Goal: Use online tool/utility: Utilize a website feature to perform a specific function

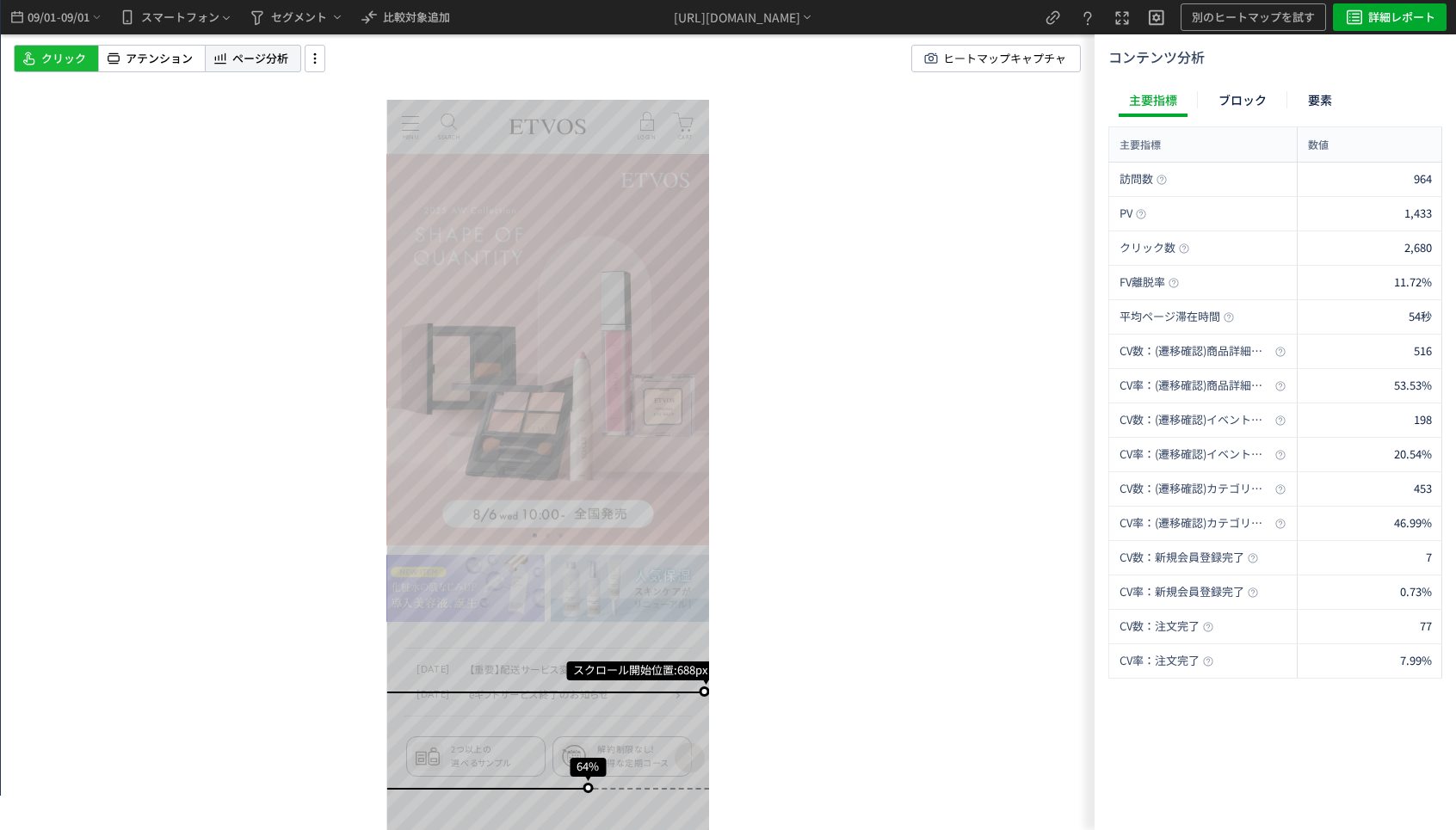
click at [246, 64] on span "ページ分析" at bounding box center [260, 58] width 56 height 16
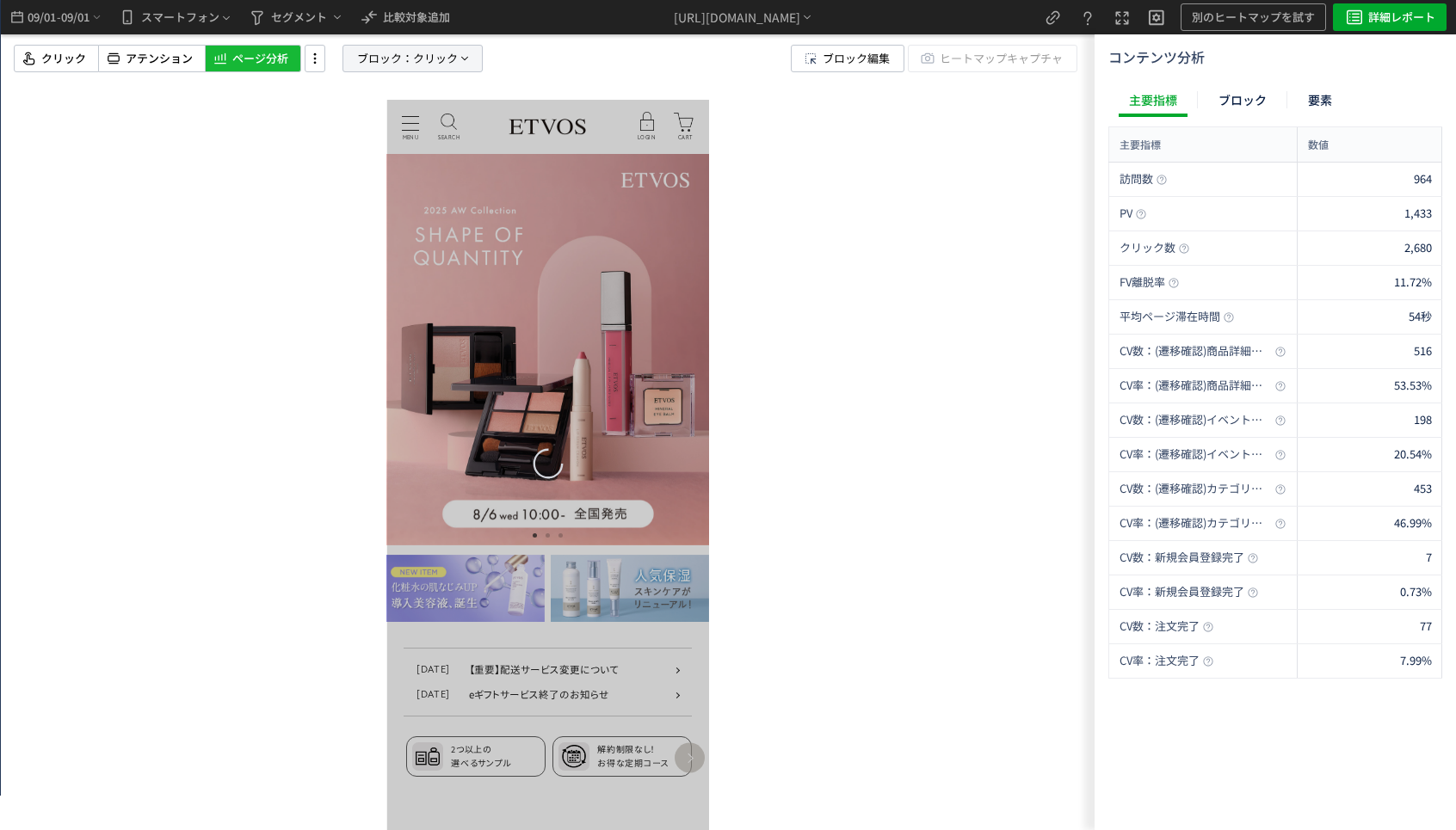
click at [377, 61] on span "ブロック：" at bounding box center [385, 58] width 56 height 26
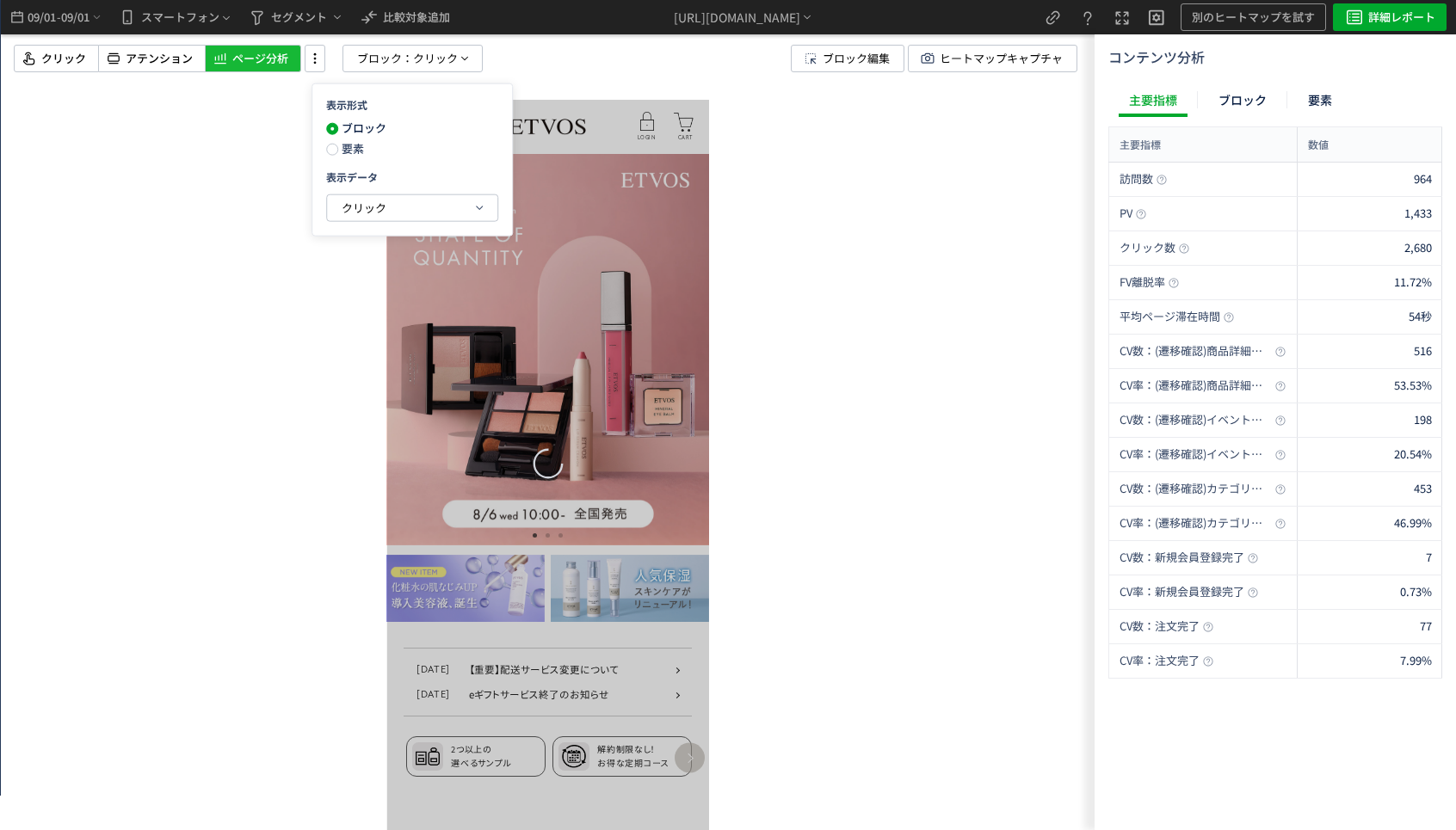
drag, startPoint x: 355, startPoint y: 152, endPoint x: 358, endPoint y: 178, distance: 26.2
click at [355, 152] on span "要素" at bounding box center [350, 148] width 26 height 16
click at [359, 207] on span "クリック" at bounding box center [364, 207] width 45 height 16
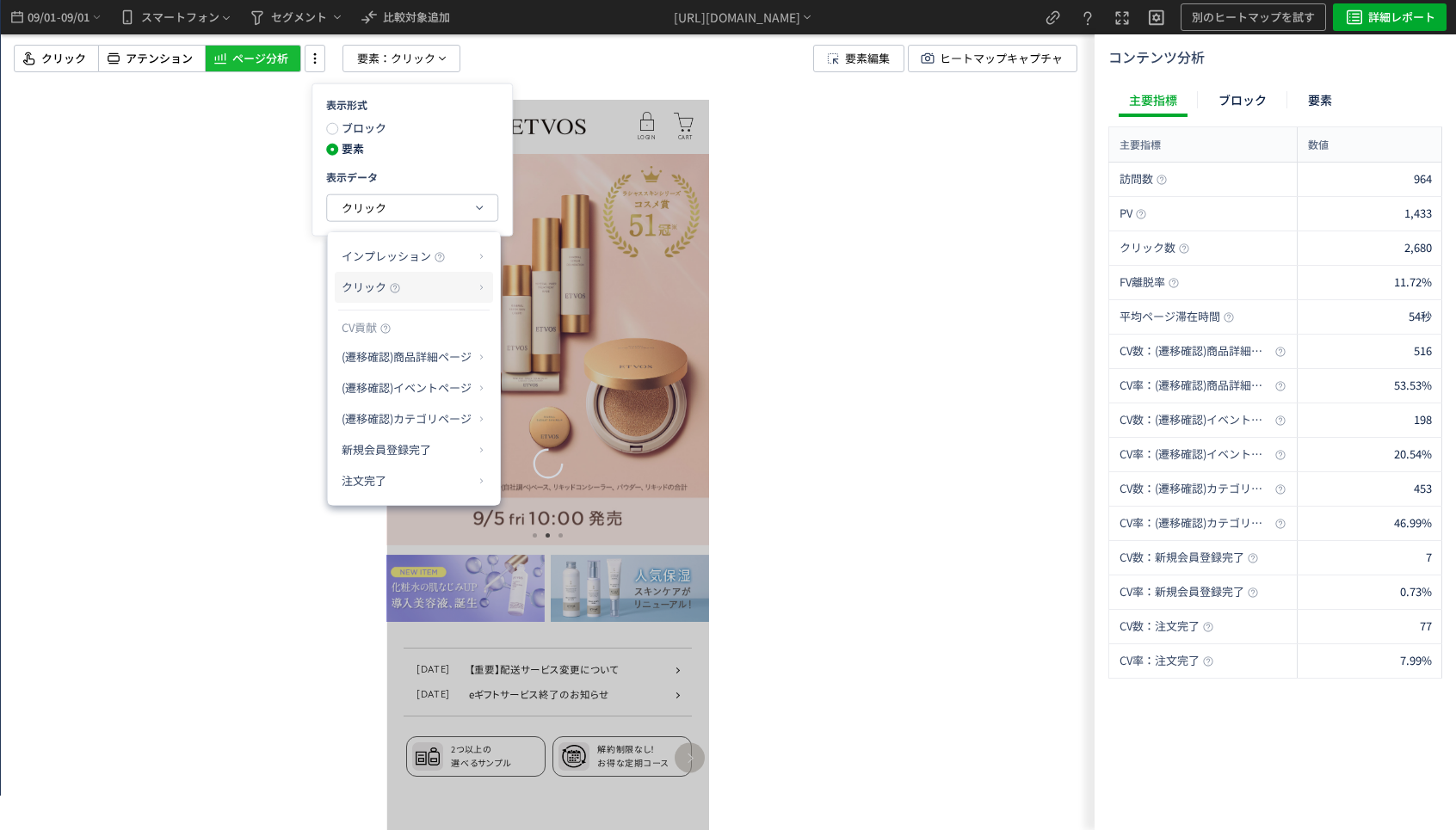
click at [384, 285] on span "クリック" at bounding box center [364, 286] width 45 height 16
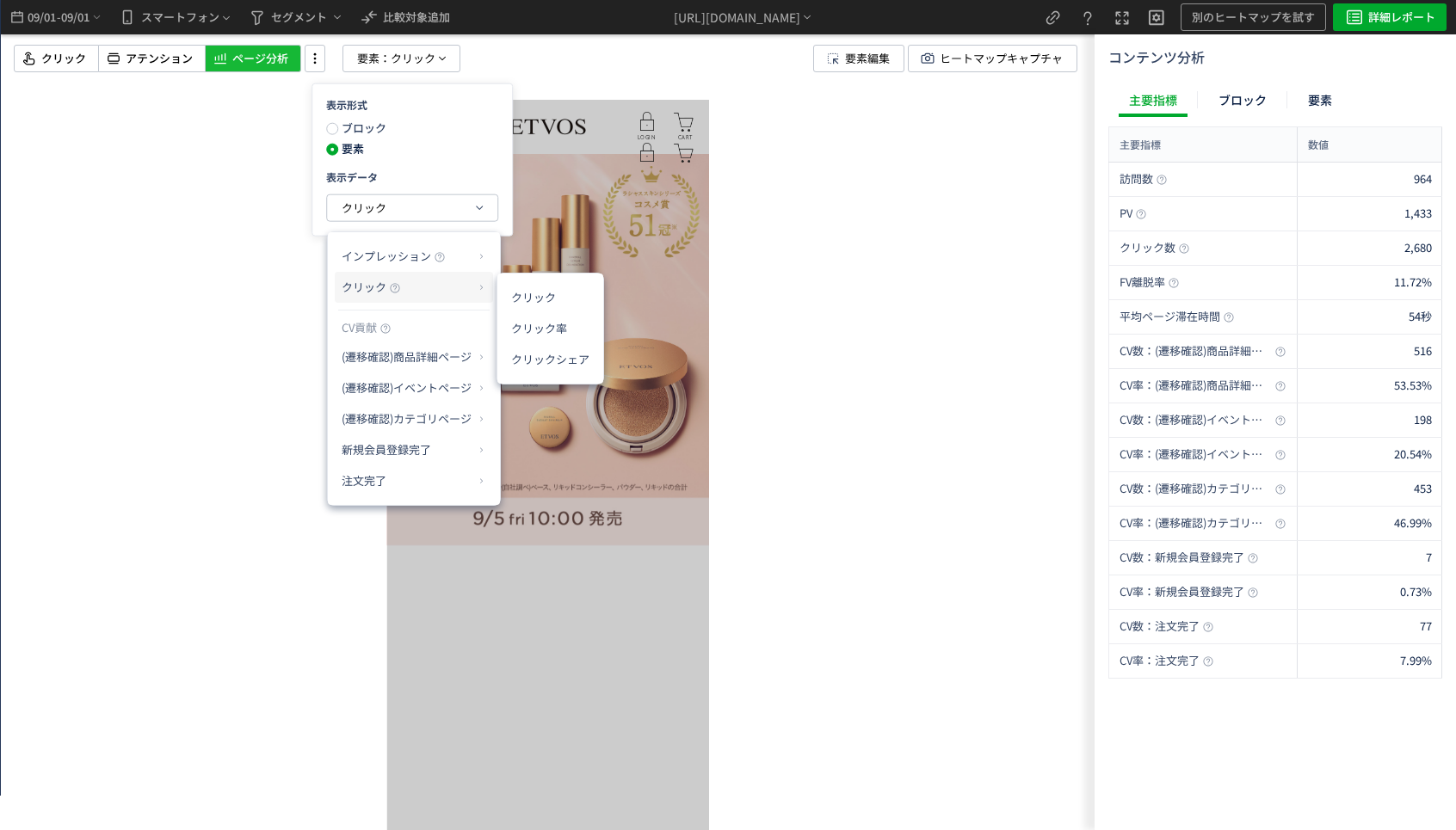
click at [427, 277] on p "クリック" at bounding box center [407, 287] width 132 height 30
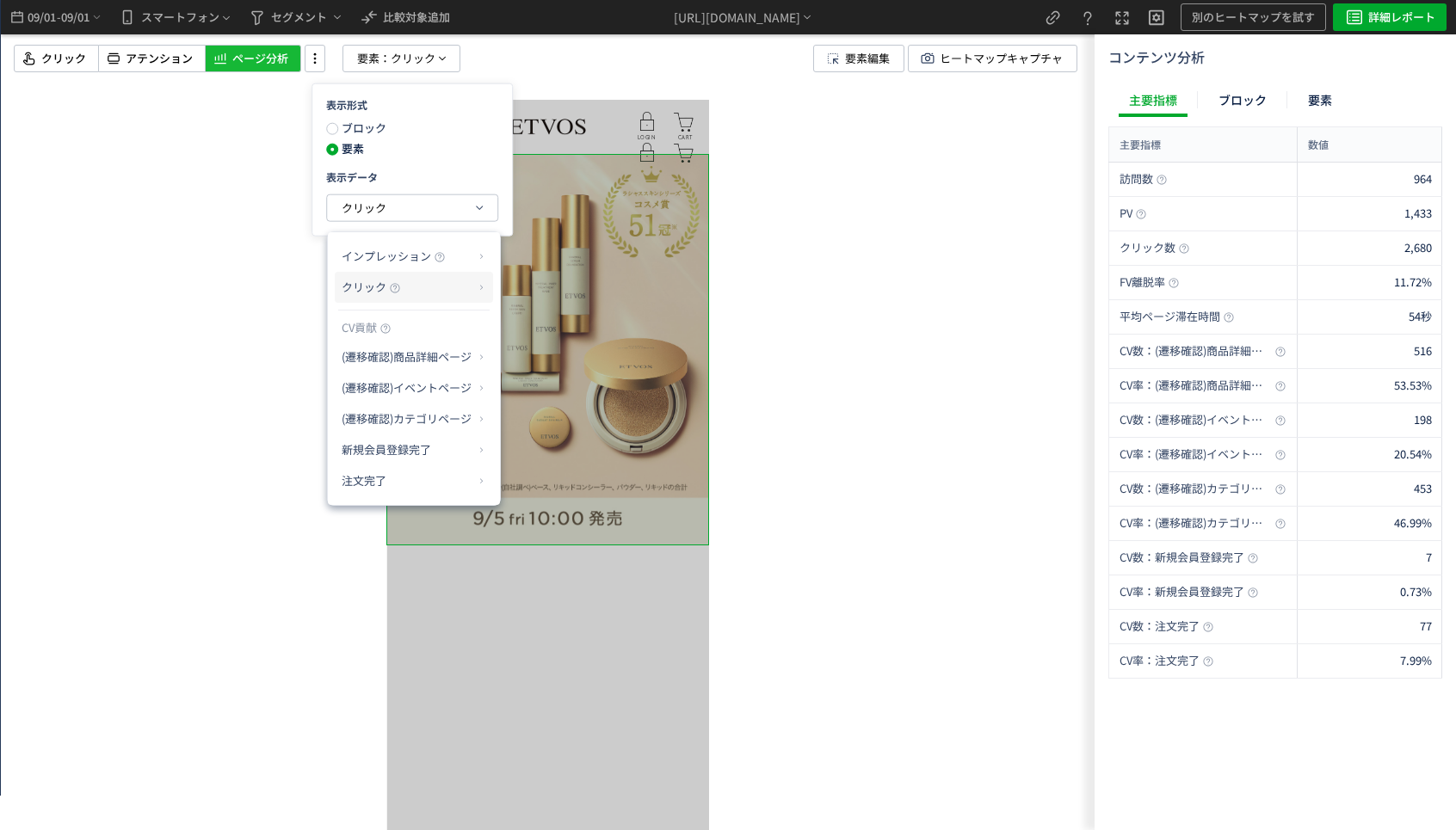
click at [480, 289] on icon at bounding box center [481, 287] width 10 height 10
click at [533, 323] on li "クリック率" at bounding box center [550, 328] width 92 height 31
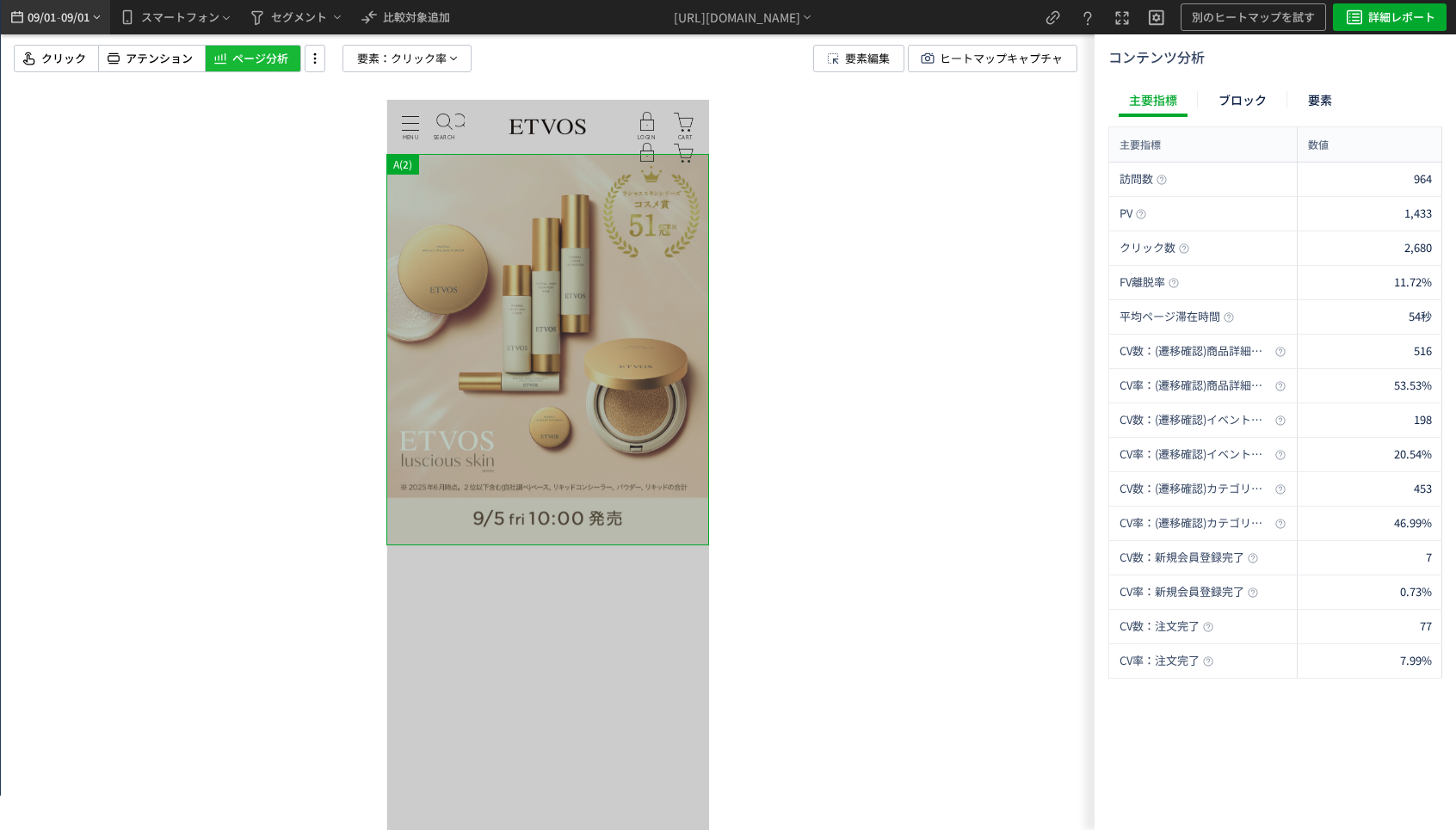
click at [101, 27] on div "09/01 - 09/01" at bounding box center [55, 17] width 95 height 34
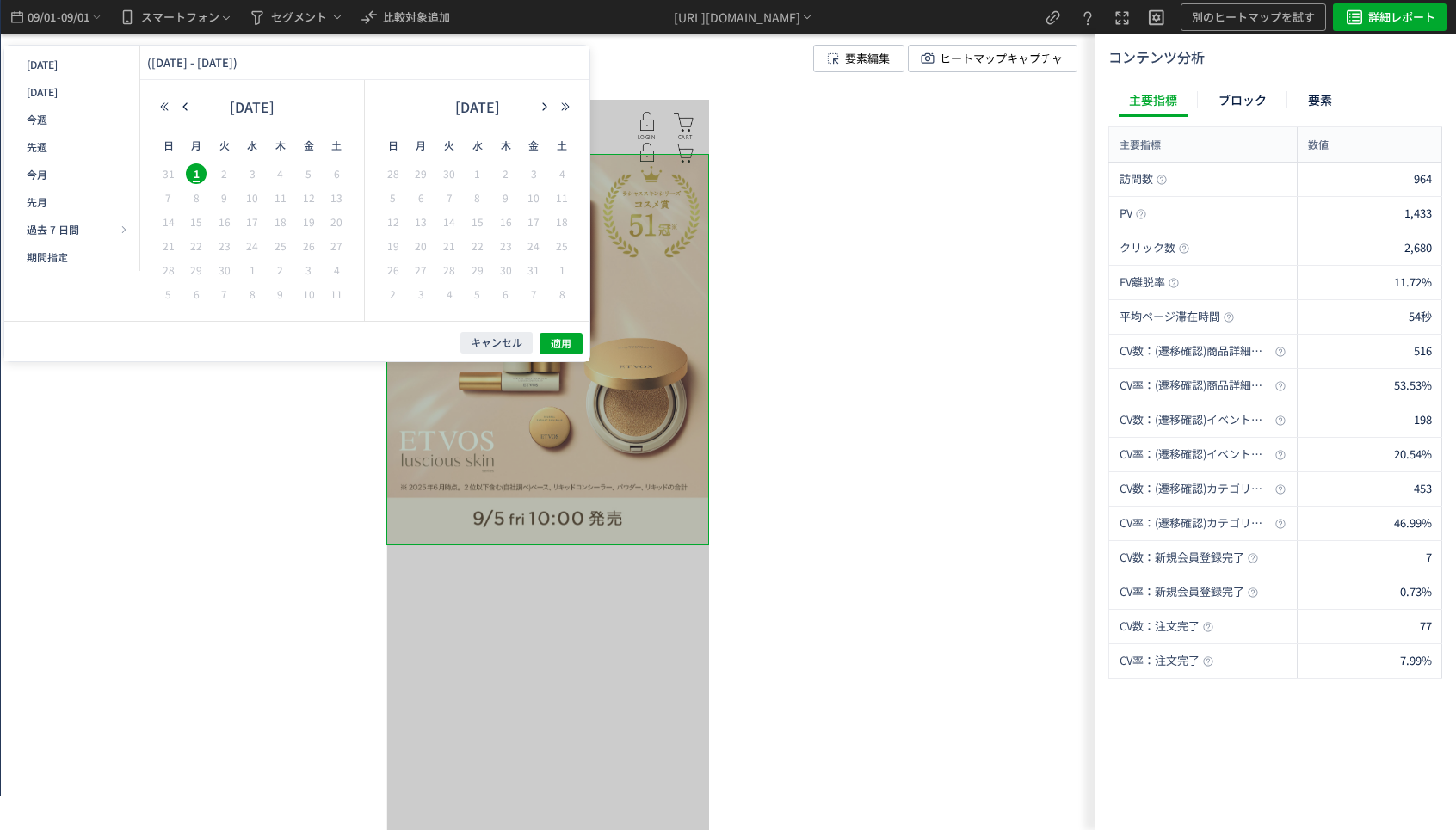
click at [430, 381] on span "31" at bounding box center [506, 456] width 152 height 152
click at [192, 364] on button "button" at bounding box center [447, 446] width 716 height 165
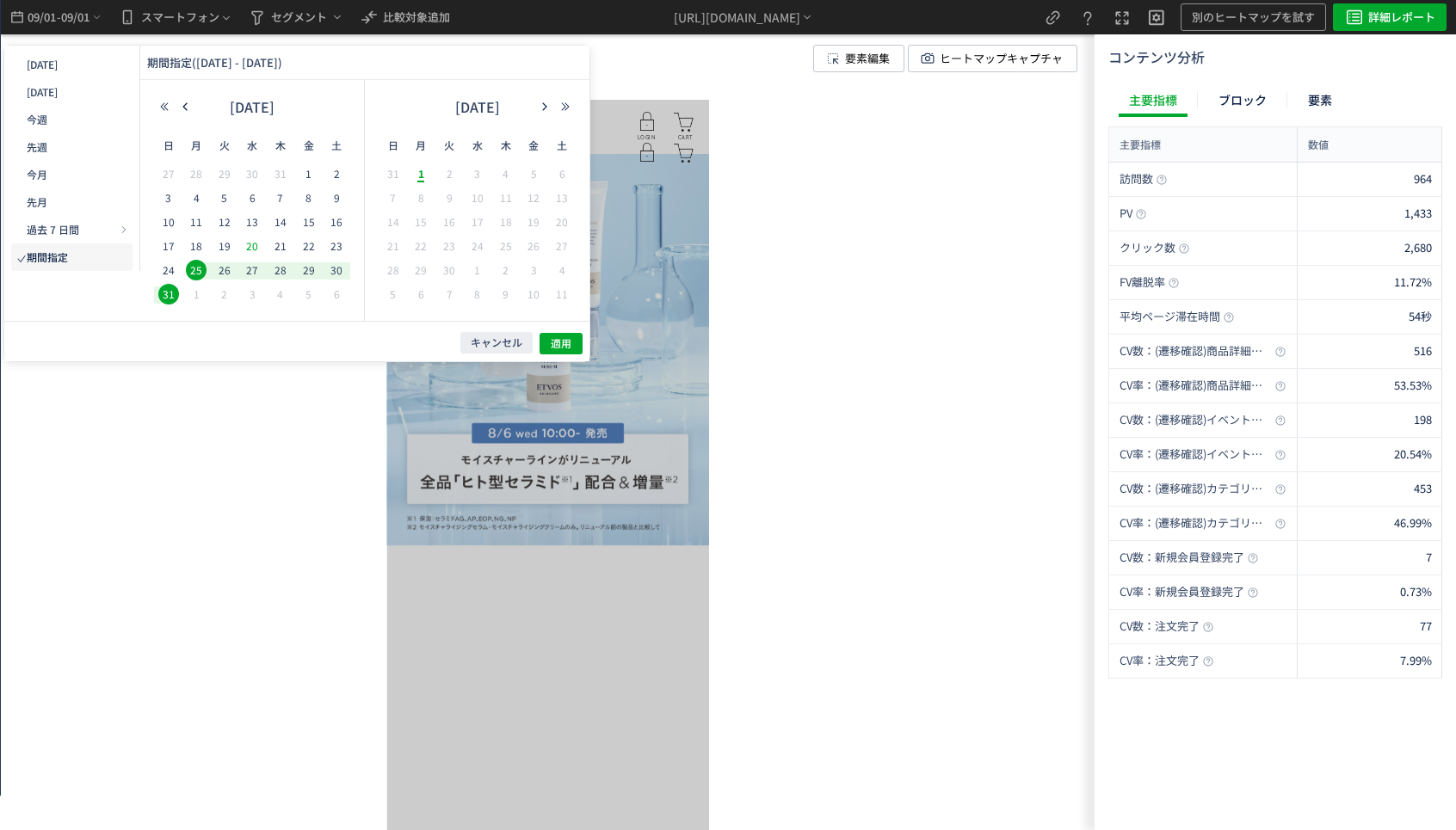
click at [254, 247] on span "20" at bounding box center [252, 246] width 21 height 21
click at [92, 47] on span "31" at bounding box center [88, 41] width 10 height 11
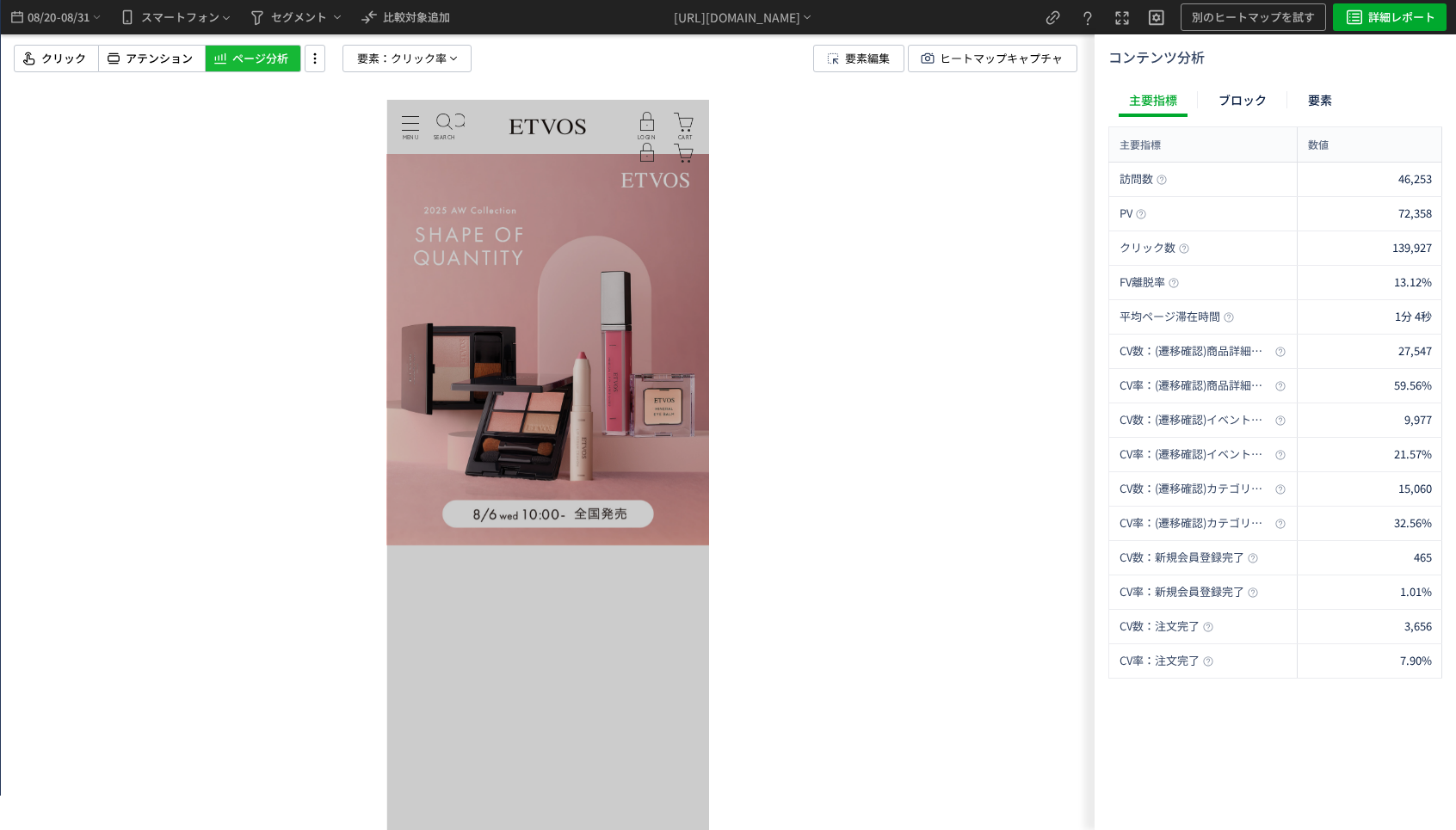
click at [884, 333] on div at bounding box center [548, 415] width 1093 height 830
click at [381, 65] on span "要素：" at bounding box center [373, 58] width 33 height 26
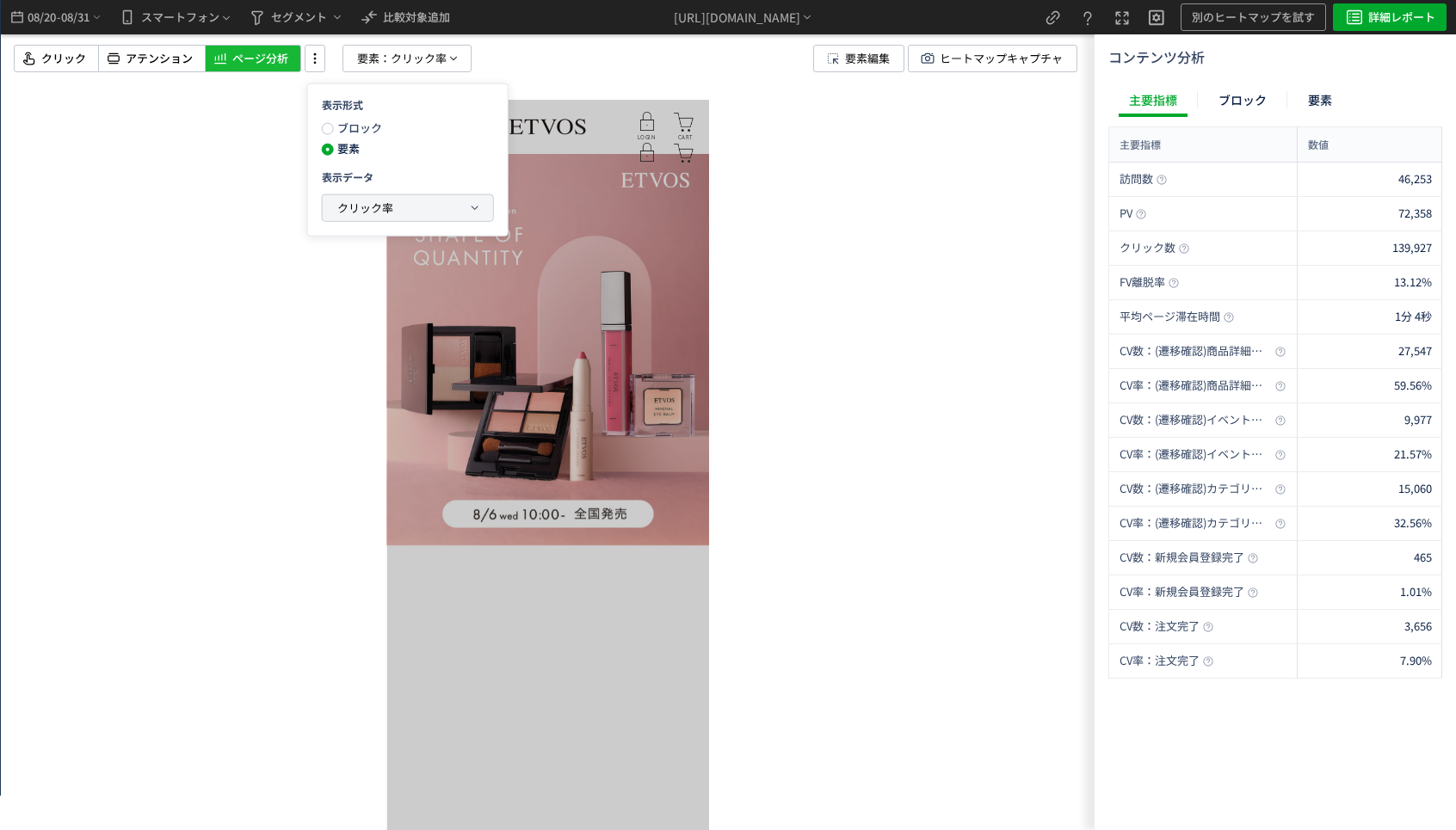
click at [385, 205] on span "クリック率" at bounding box center [364, 207] width 56 height 16
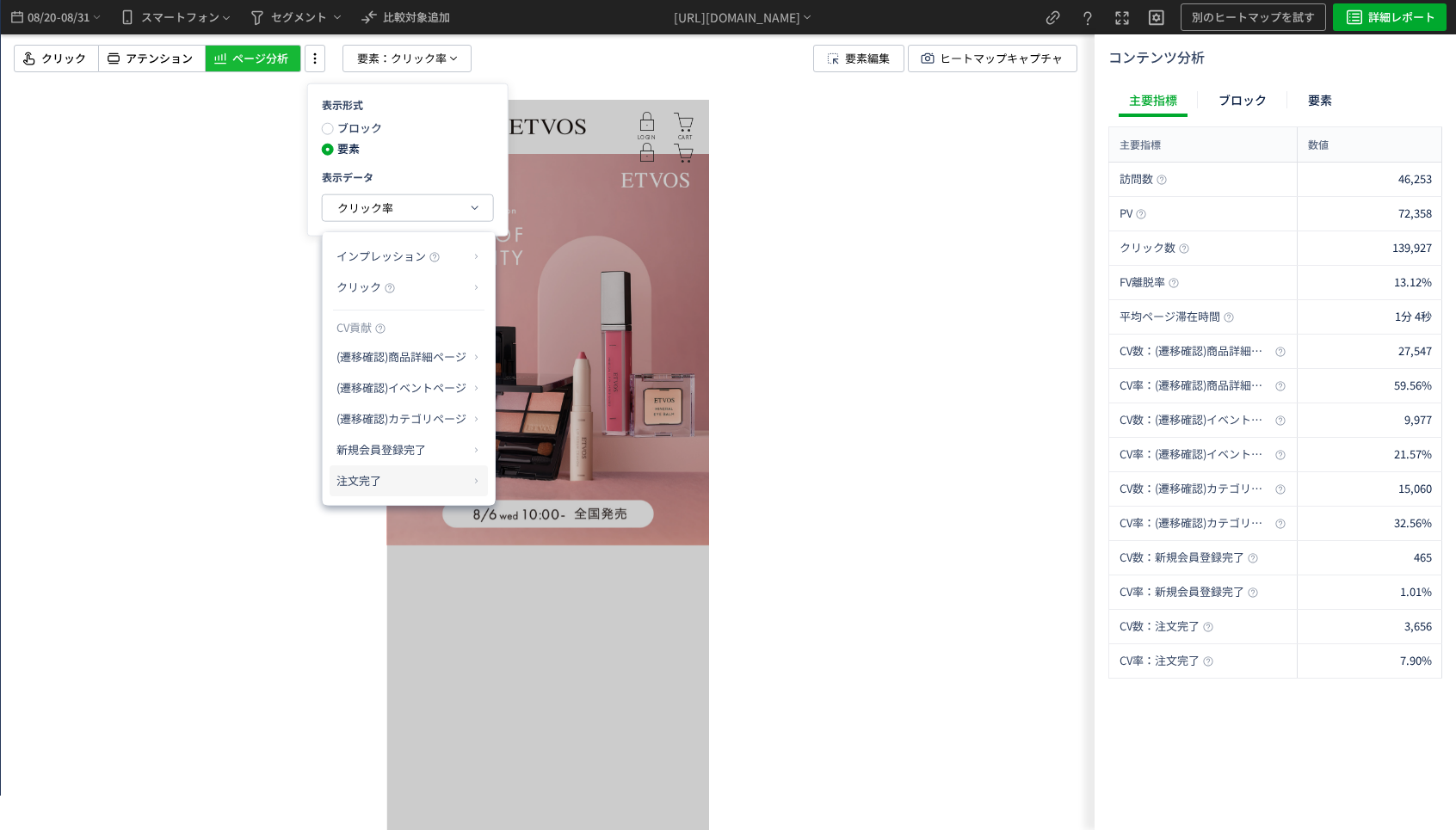
click at [374, 478] on p "注文完了" at bounding box center [403, 481] width 132 height 30
click at [548, 528] on li "CV貢献率" at bounding box center [529, 522] width 60 height 31
